Goal: Find specific page/section: Find specific page/section

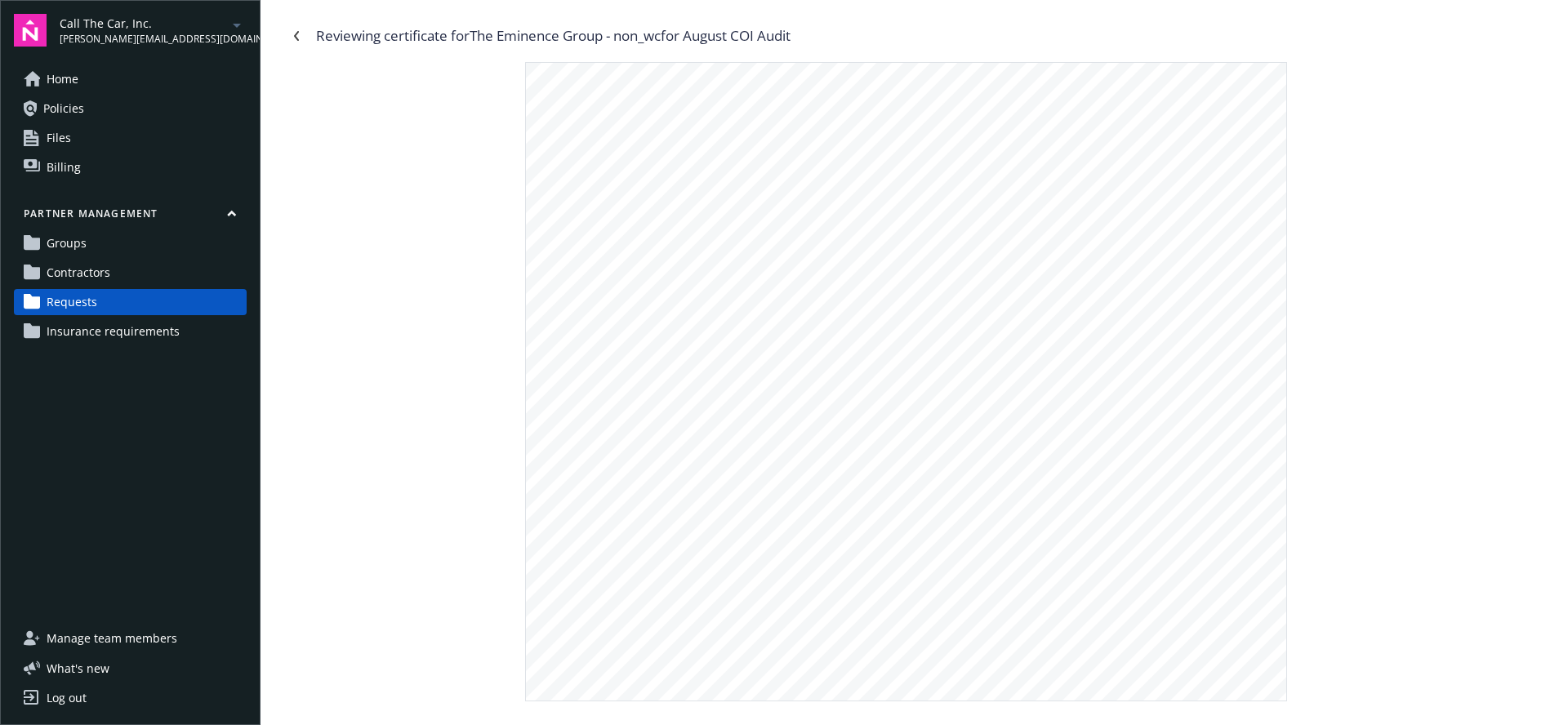
scroll to position [284, 0]
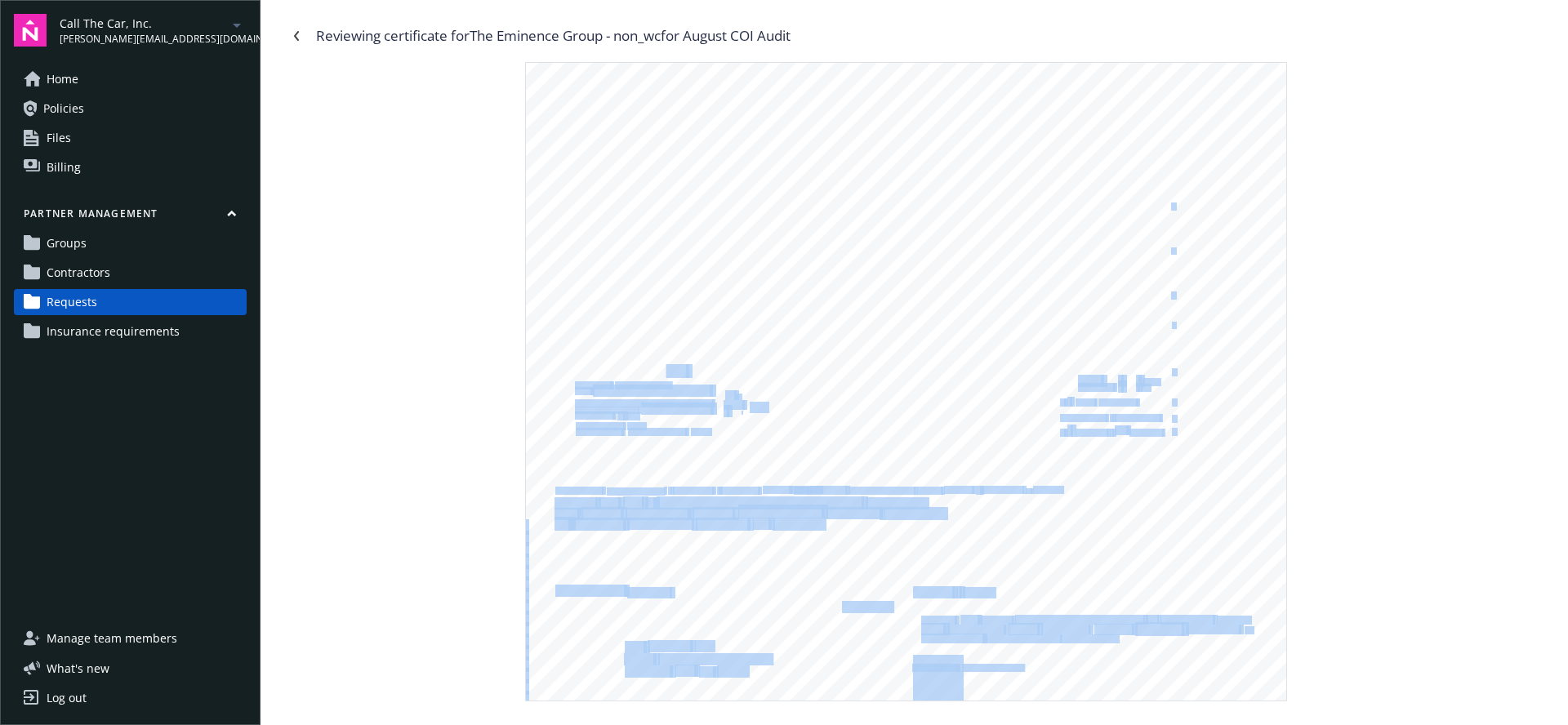
drag, startPoint x: 697, startPoint y: 369, endPoint x: 657, endPoint y: 365, distance: 40.2
click at [665, 366] on div ".-- A,CORD" \-/ EMINGRl CERTIFICATE OF LIABILITY INSURANGE DATE (MM/DDIYYYY) 08…" at bounding box center [906, 270] width 760 height 982
drag, startPoint x: 697, startPoint y: 374, endPoint x: 744, endPoint y: 385, distance: 48.3
click at [744, 385] on div ".-- A,CORD" \-/ EMINGRl CERTIFICATE OF LIABILITY INSURANGE DATE (MM/DDIYYYY) 08…" at bounding box center [906, 270] width 760 height 982
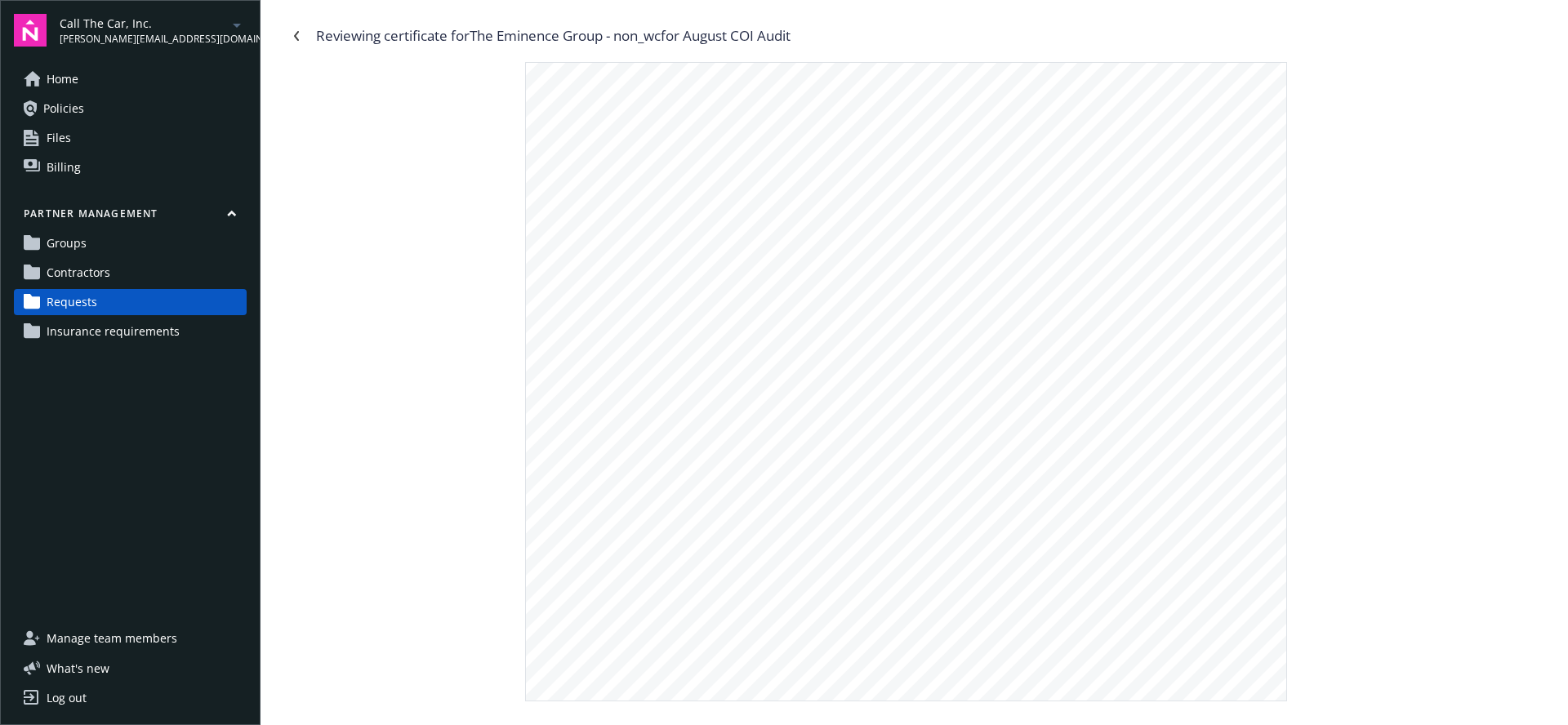
click at [641, 400] on span "ANY PROPRIETOR/PARTNER/EXECUTIVE" at bounding box center [644, 403] width 138 height 7
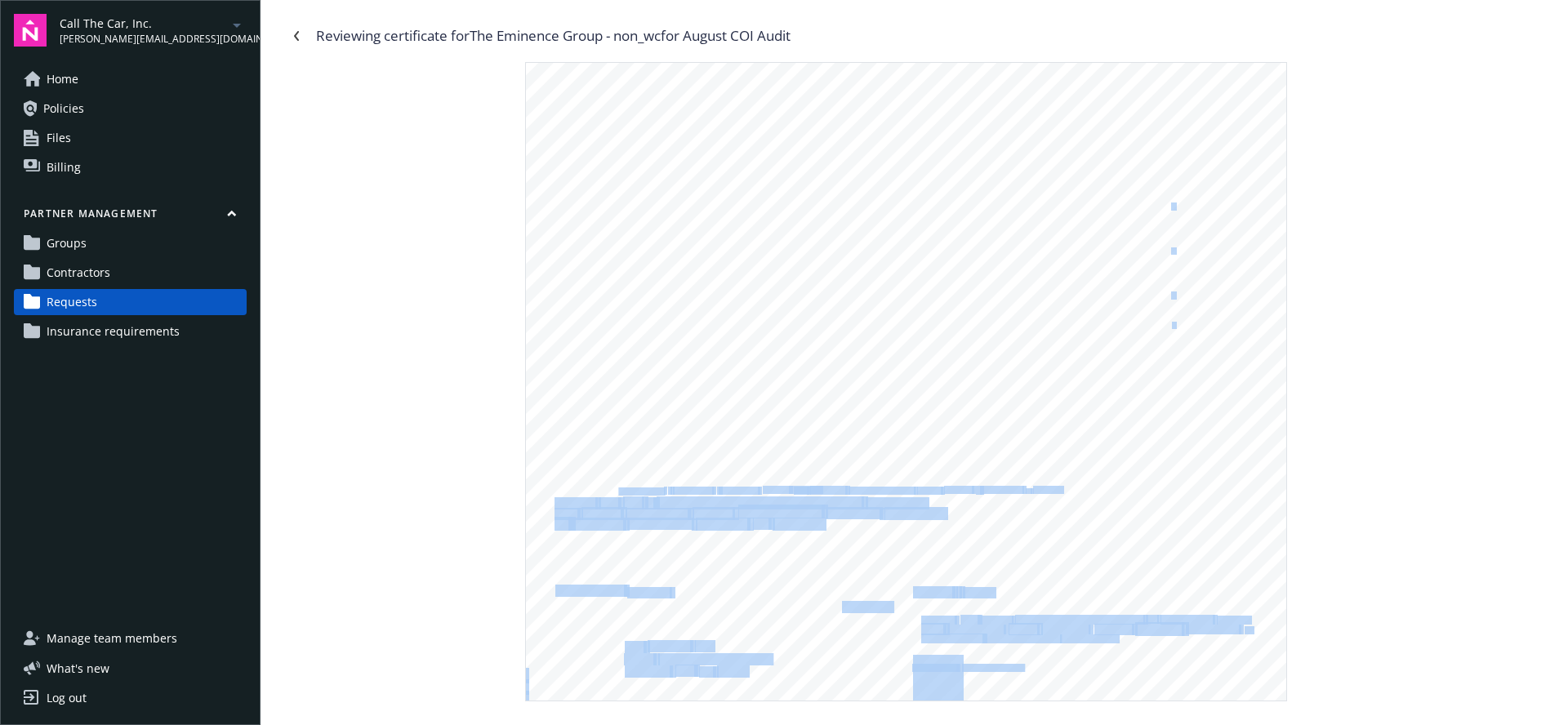
click at [618, 492] on div ".-- A,CORD" \-/ EMINGRl CERTIFICATE OF LIABILITY INSURANGE DATE (MM/DDIYYYY) 08…" at bounding box center [906, 270] width 760 height 982
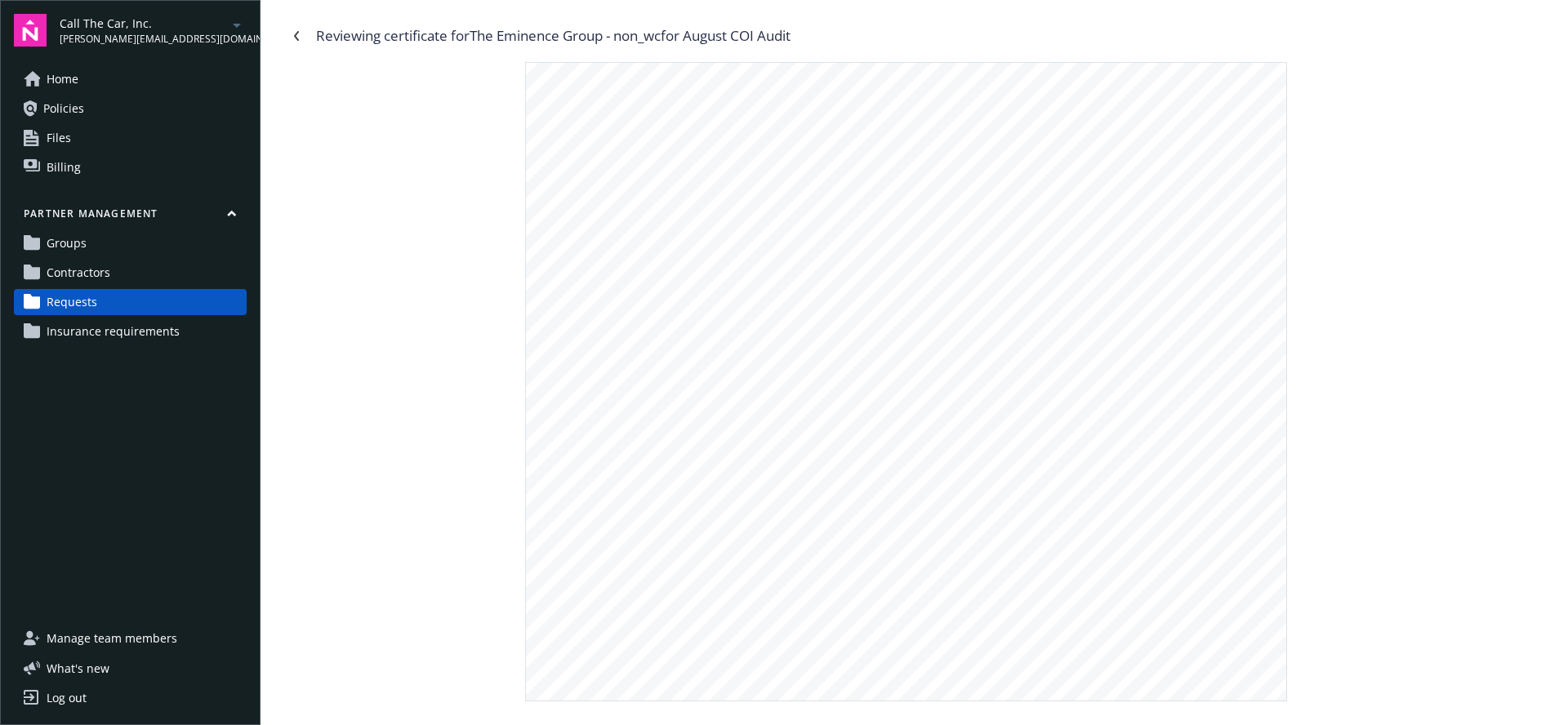
drag, startPoint x: 609, startPoint y: 488, endPoint x: 596, endPoint y: 489, distance: 13.0
click at [609, 488] on span "OF OPERATIONS" at bounding box center [635, 492] width 58 height 7
click at [595, 489] on span "DESCRIPTION" at bounding box center [579, 491] width 47 height 7
drag, startPoint x: 595, startPoint y: 489, endPoint x: 604, endPoint y: 489, distance: 9.0
click at [595, 489] on span "DESCRIPTION" at bounding box center [579, 491] width 47 height 7
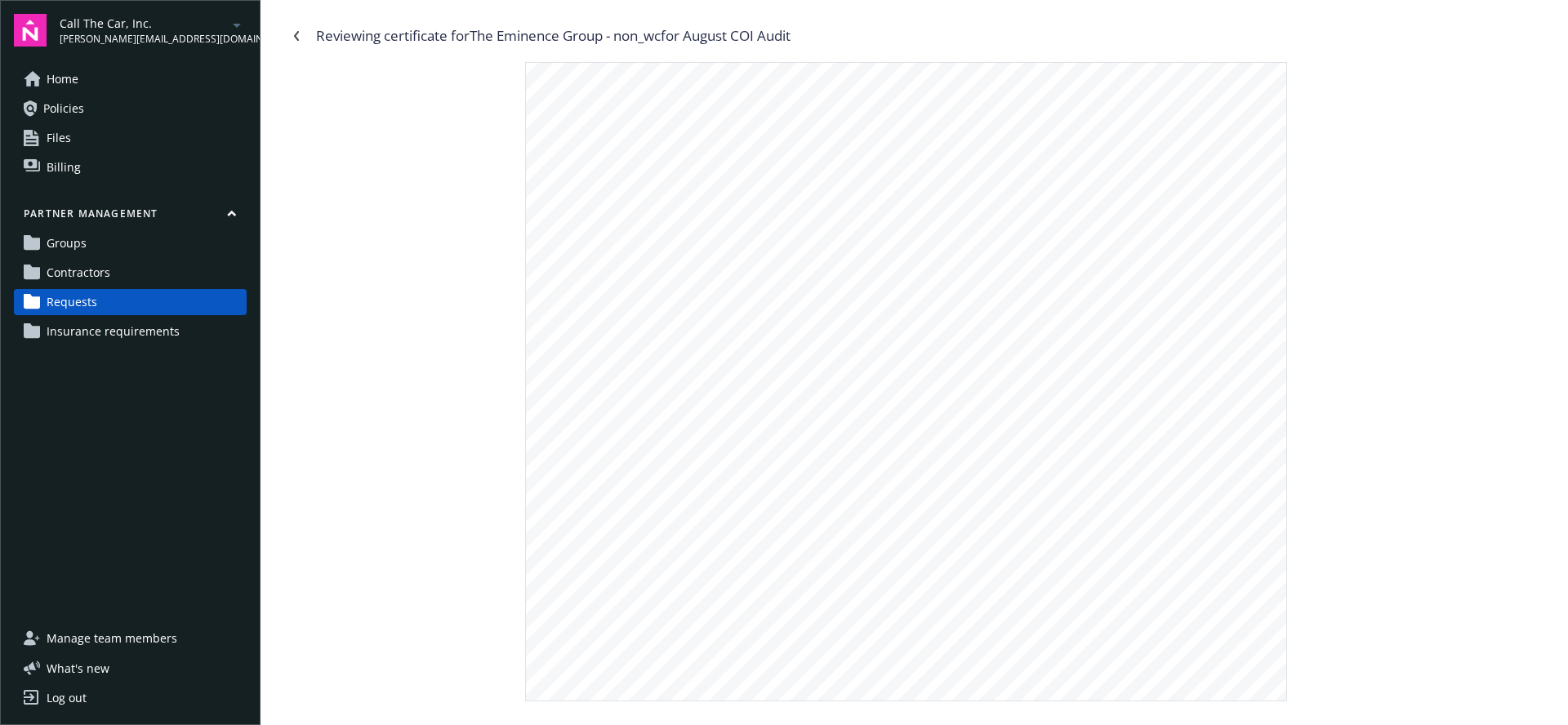
click at [658, 400] on span "ANY PROPRIETOR/PARTNER/EXECUTIVE" at bounding box center [644, 403] width 138 height 7
click at [916, 458] on div ".-- A,CORD" \-/ EMINGRl CERTIFICATE OF LIABILITY INSURANGE DATE (MM/DDIYYYY) 08…" at bounding box center [906, 270] width 760 height 982
